Goal: Task Accomplishment & Management: Manage account settings

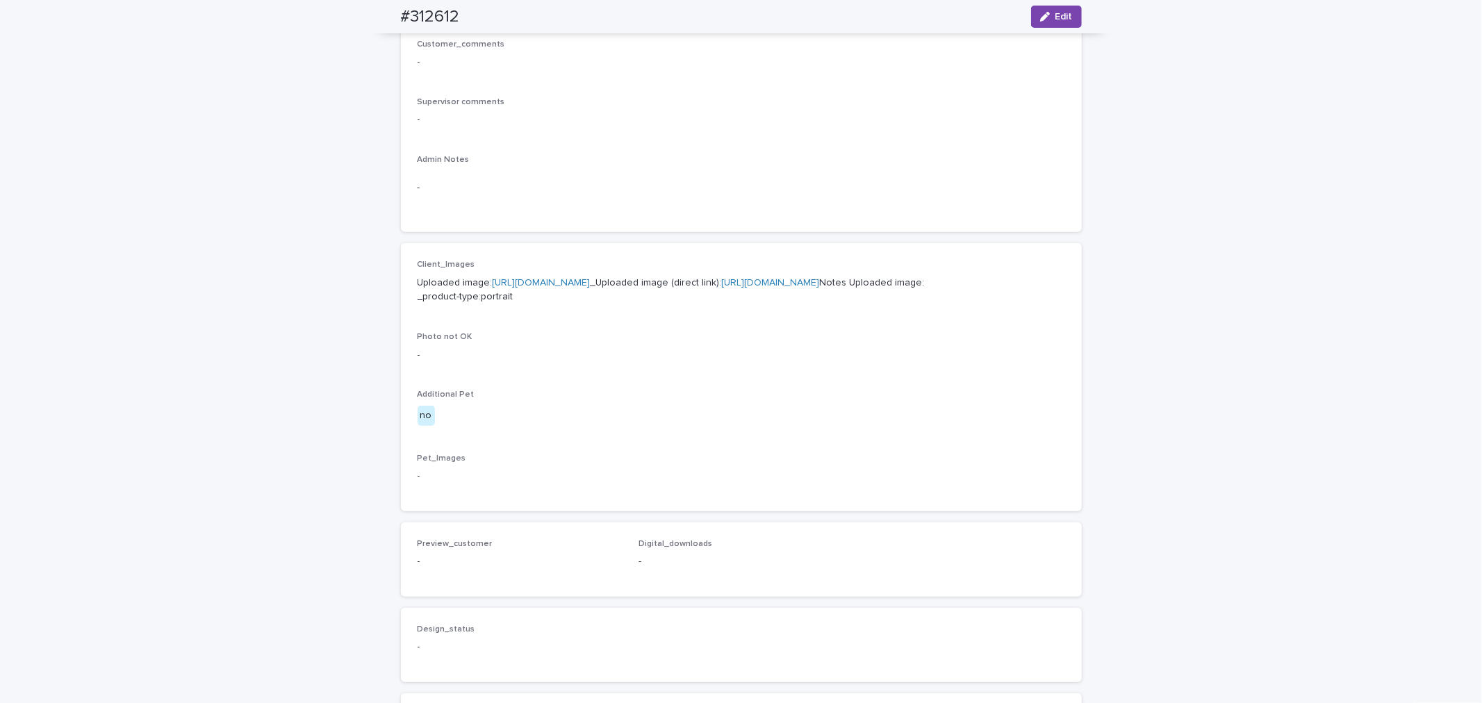
scroll to position [197, 0]
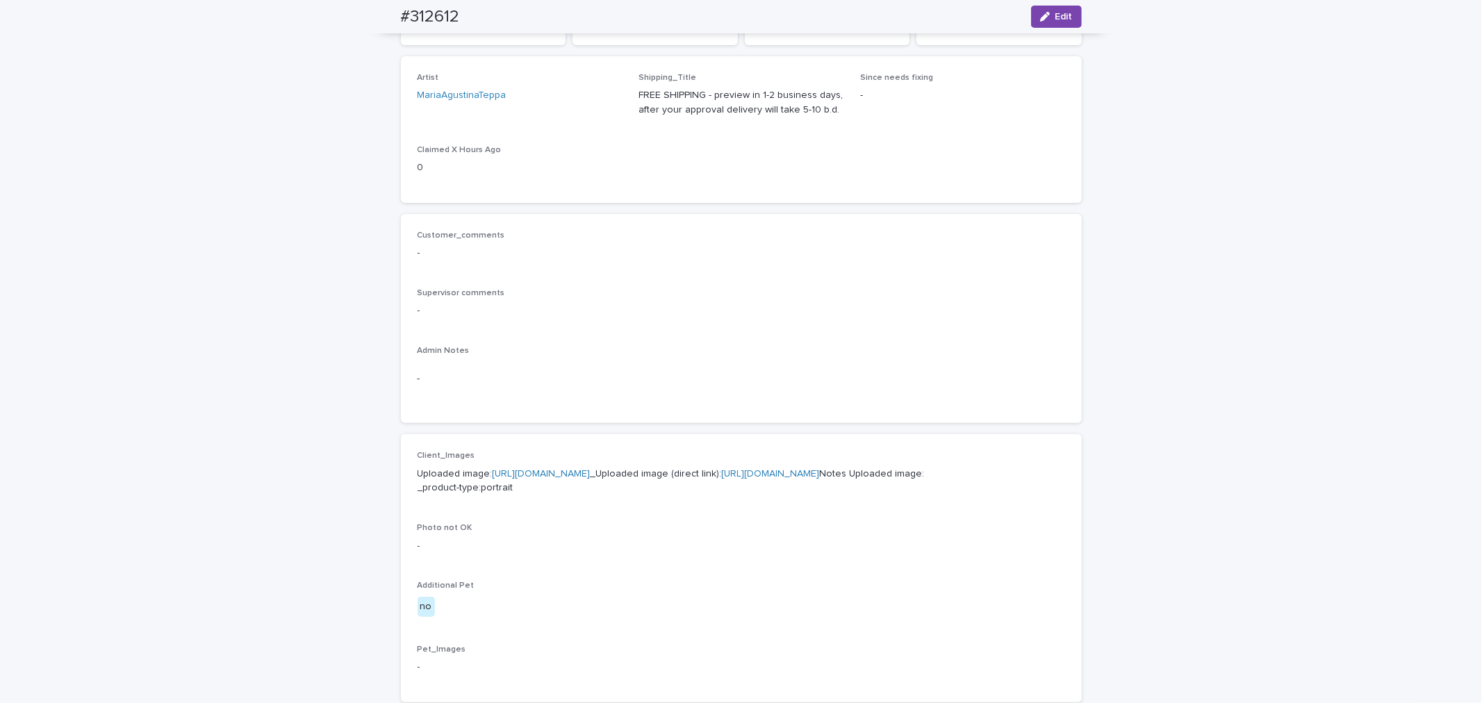
click at [591, 469] on link "[URL][DOMAIN_NAME]" at bounding box center [542, 474] width 98 height 10
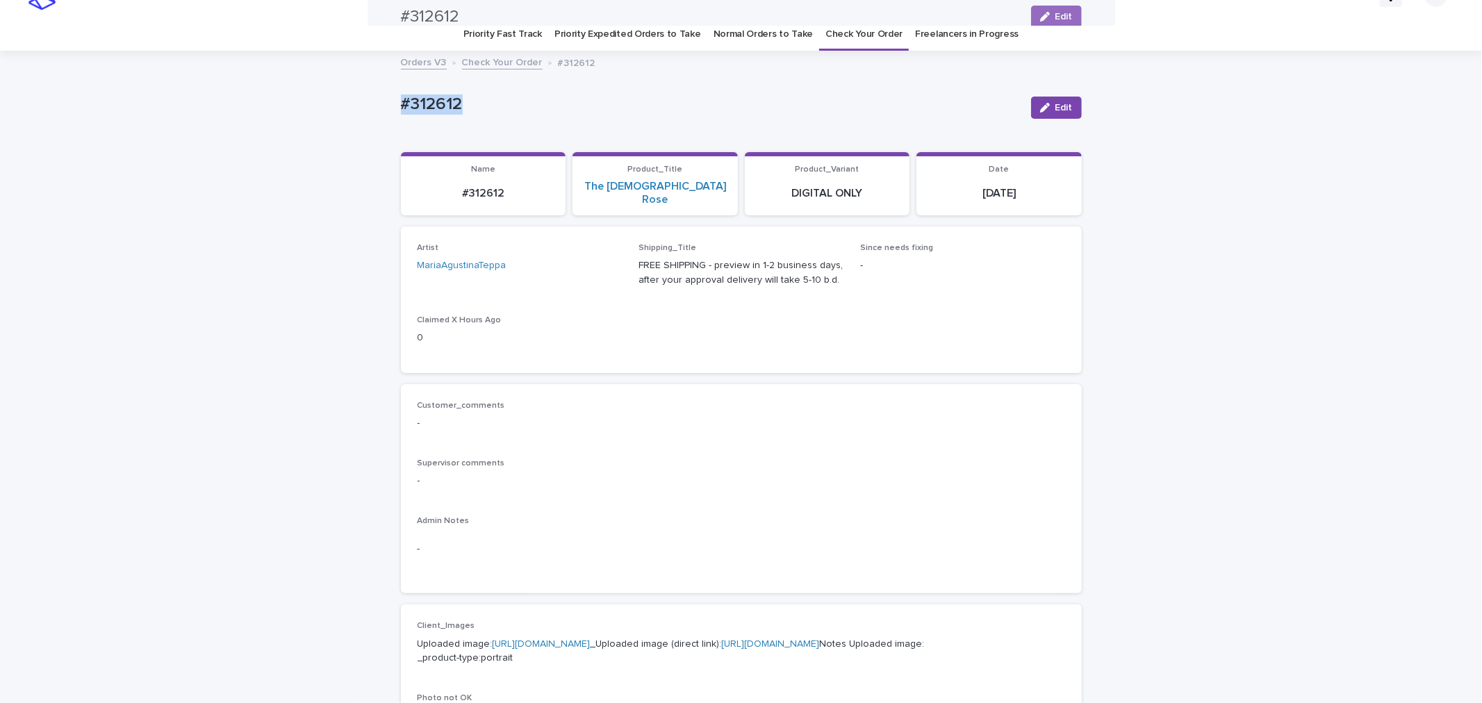
scroll to position [0, 0]
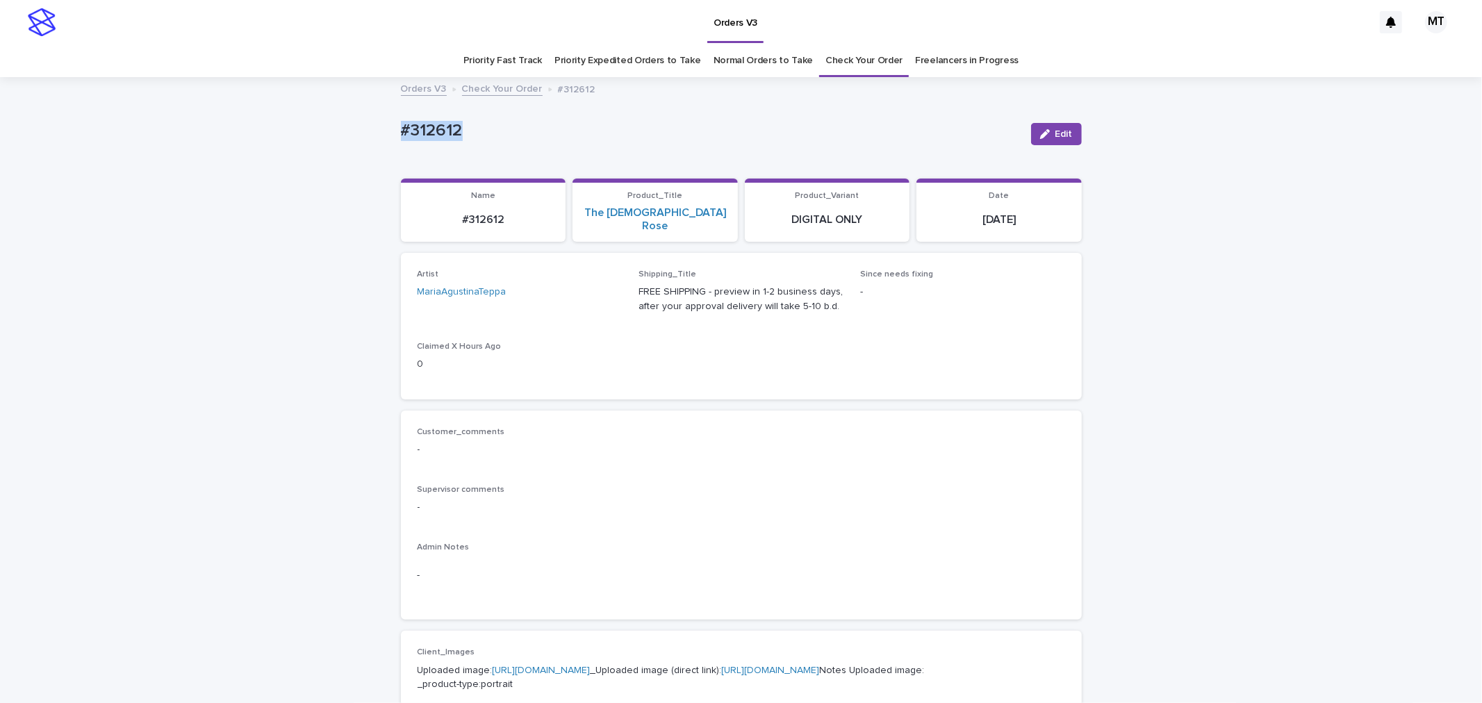
click at [956, 64] on link "Freelancers in Progress" at bounding box center [967, 60] width 104 height 33
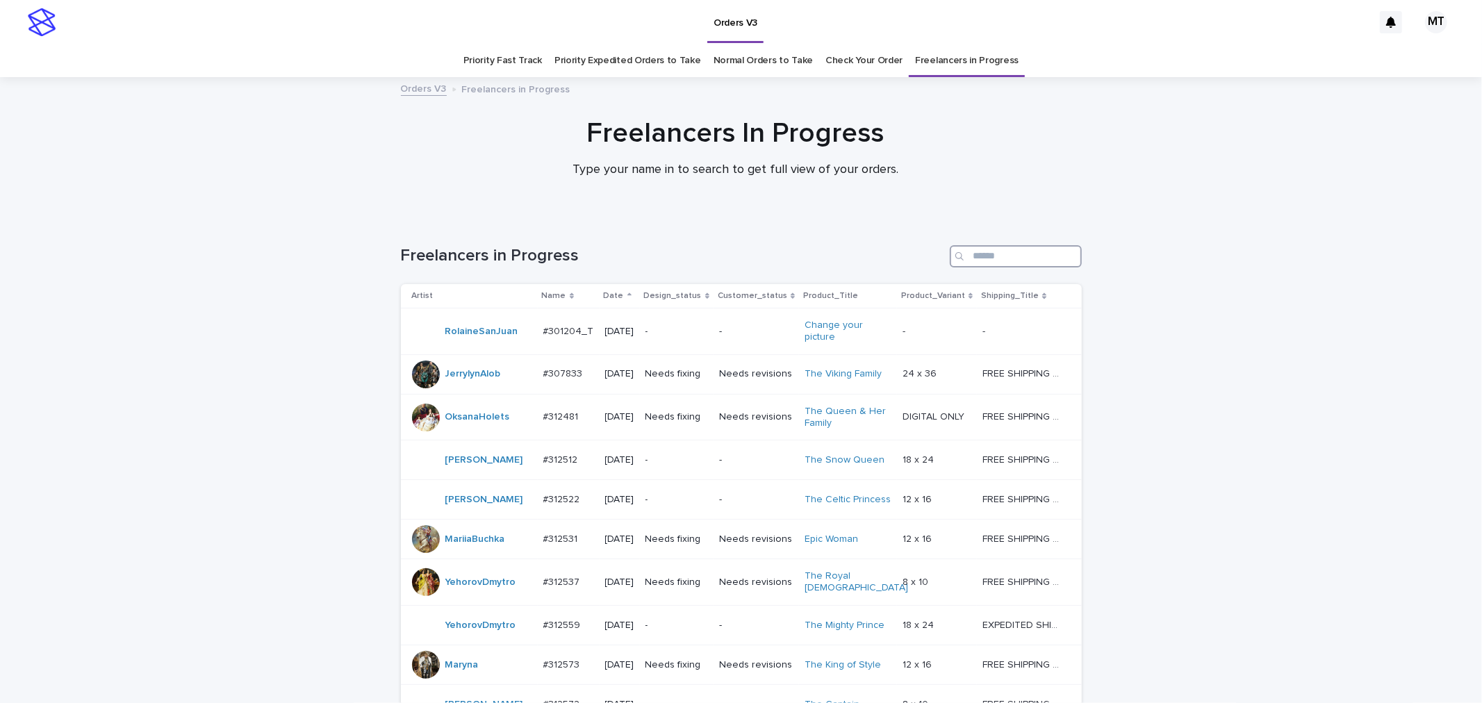
click at [985, 254] on input "Search" at bounding box center [1016, 256] width 132 height 22
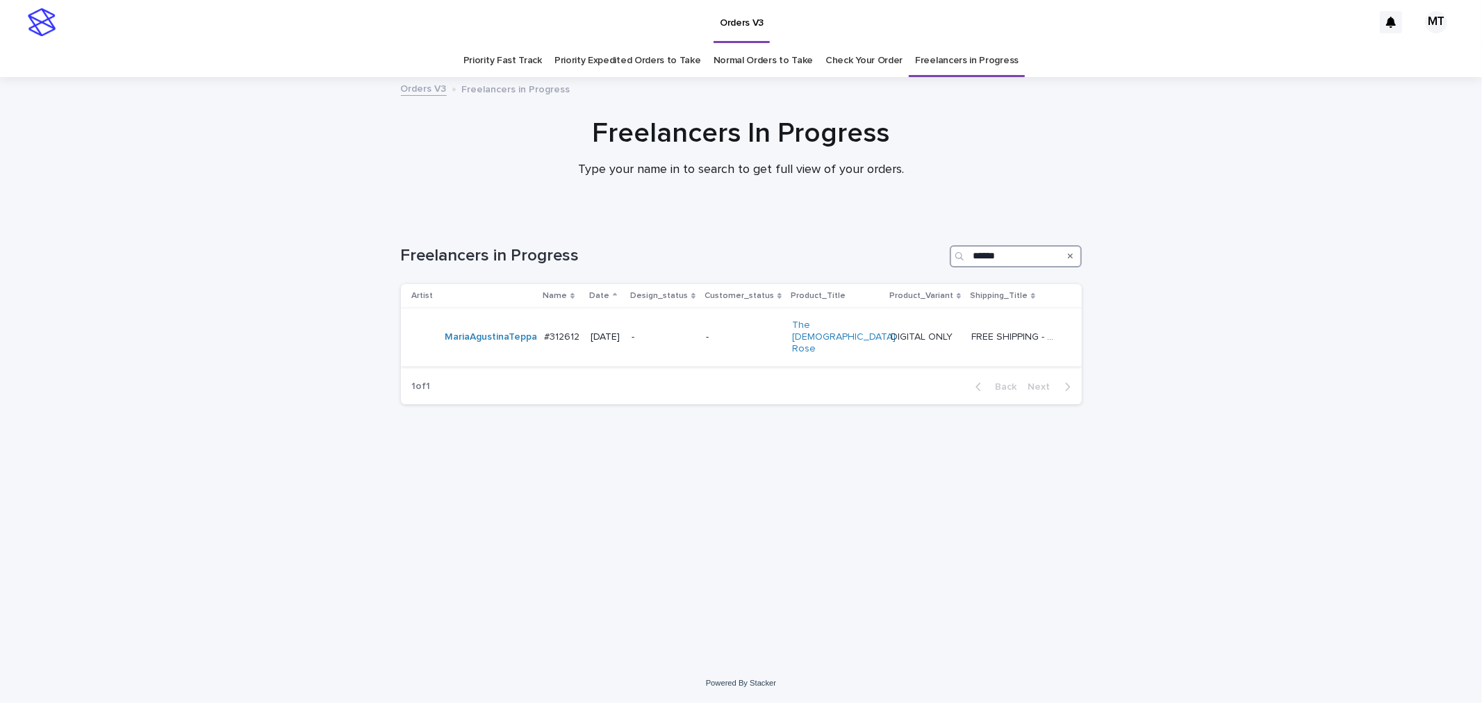
type input "******"
click at [727, 336] on td "-" at bounding box center [743, 337] width 86 height 58
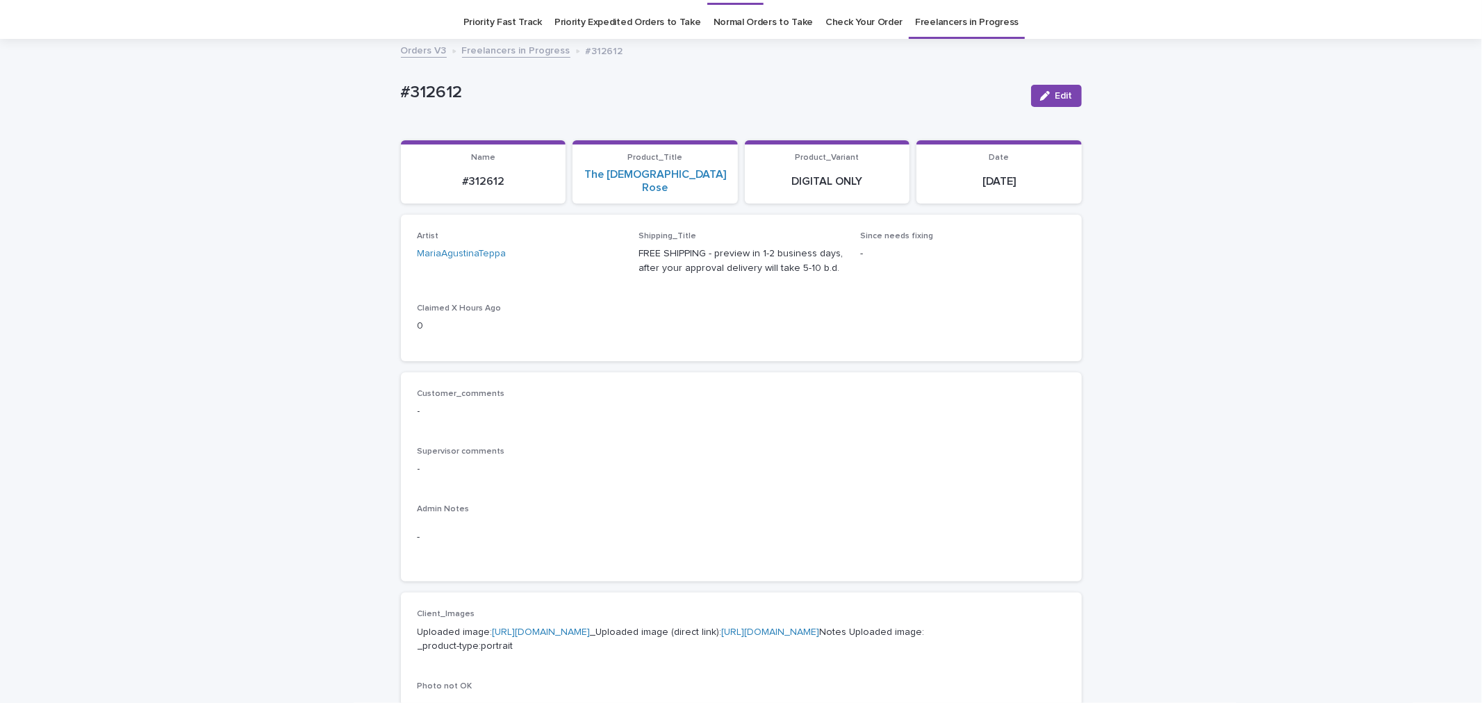
scroll to position [44, 0]
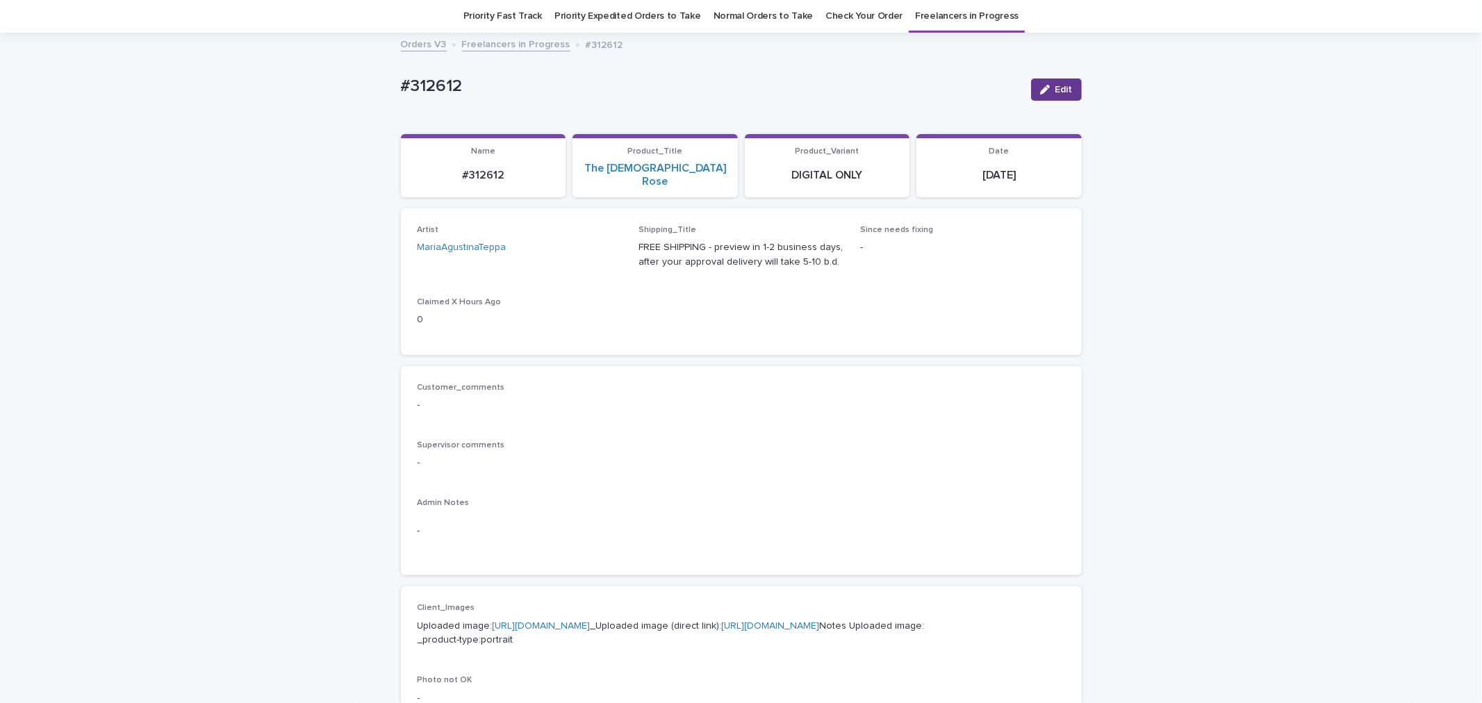
click at [1055, 92] on span "Edit" at bounding box center [1063, 90] width 17 height 10
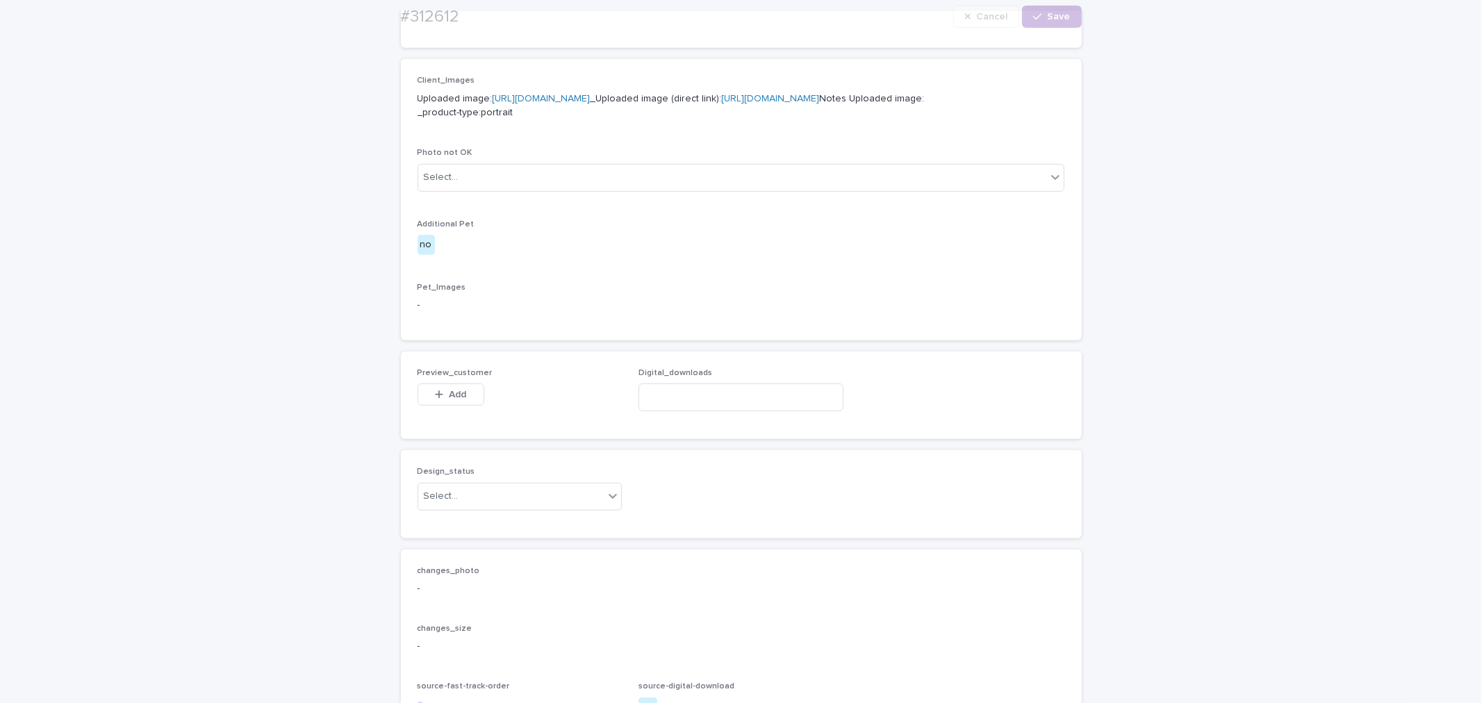
scroll to position [777, 0]
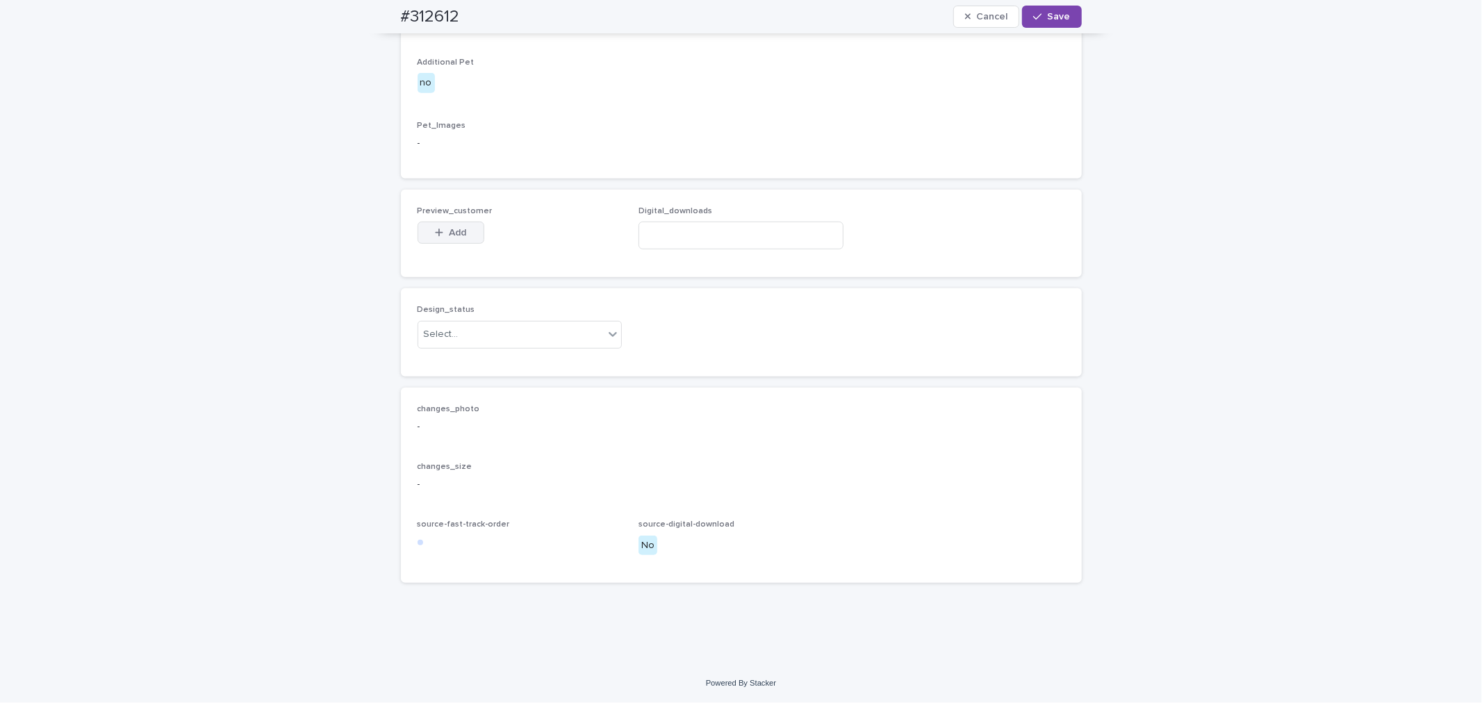
click at [436, 224] on button "Add" at bounding box center [451, 233] width 67 height 22
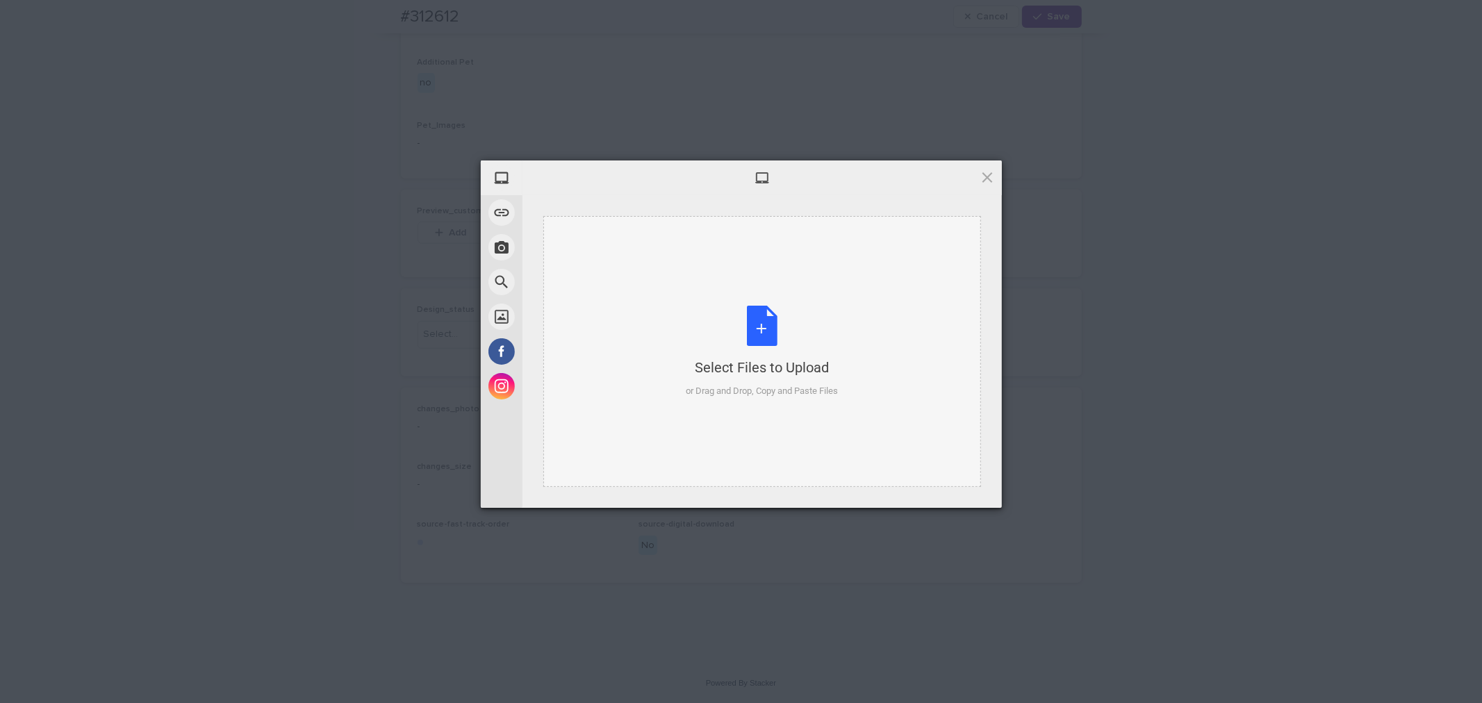
click at [755, 322] on div "Select Files to Upload or Drag and Drop, Copy and Paste Files" at bounding box center [762, 352] width 152 height 92
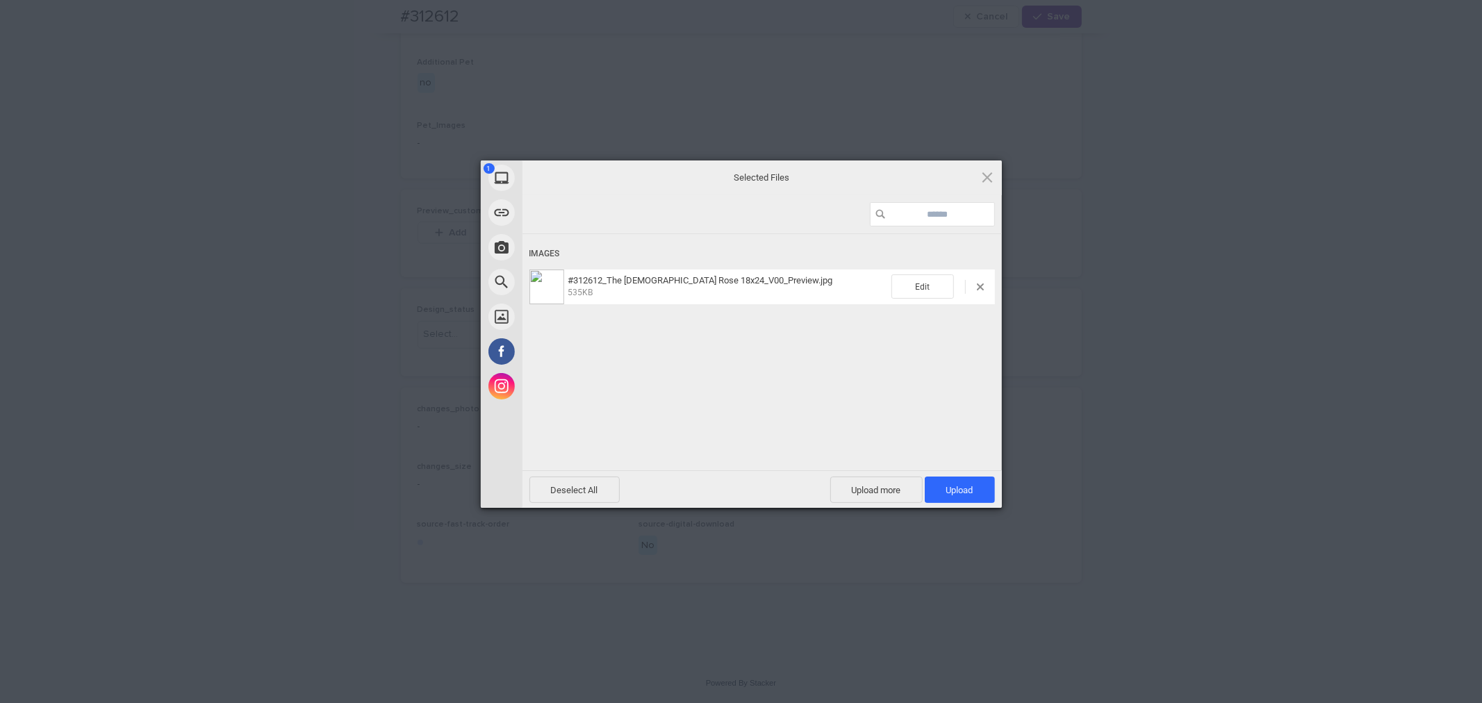
click at [954, 475] on div "Deselect All Upload more Upload 1" at bounding box center [762, 489] width 479 height 38
click at [955, 486] on span "Upload 1" at bounding box center [959, 490] width 27 height 10
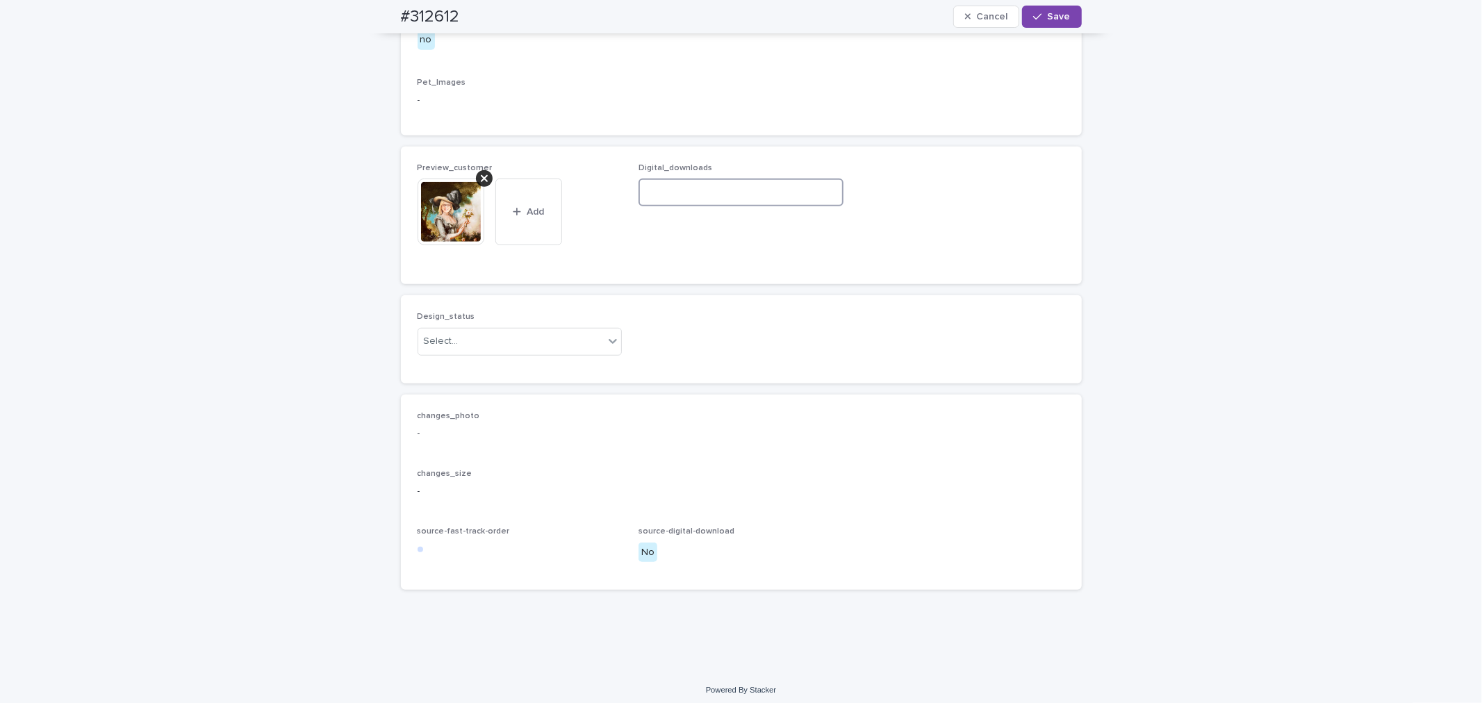
click at [678, 206] on input at bounding box center [741, 193] width 205 height 28
paste input "**********"
type input "**********"
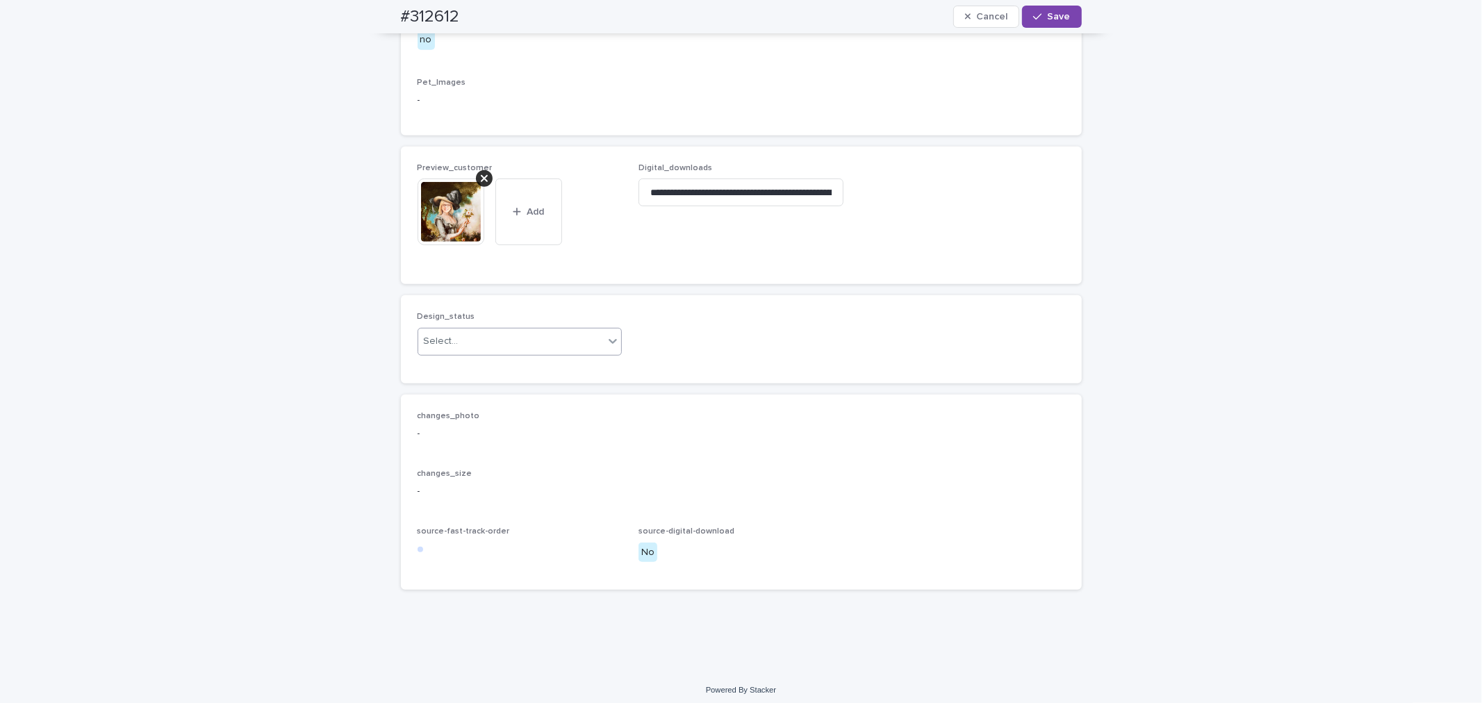
click at [607, 348] on icon at bounding box center [613, 341] width 14 height 14
click at [586, 418] on div "Uploaded" at bounding box center [514, 412] width 204 height 24
click at [1059, 24] on button "Save" at bounding box center [1051, 17] width 59 height 22
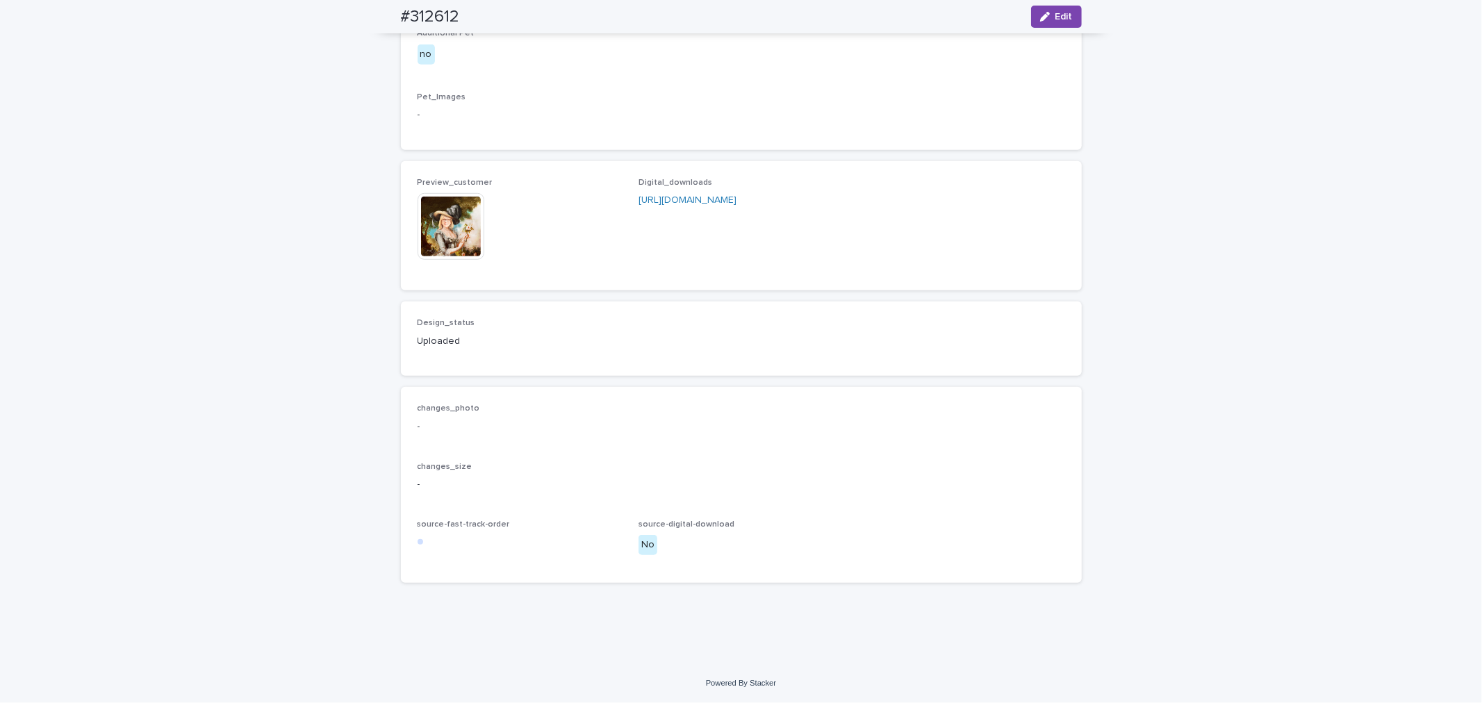
scroll to position [759, 0]
